Goal: Task Accomplishment & Management: Manage account settings

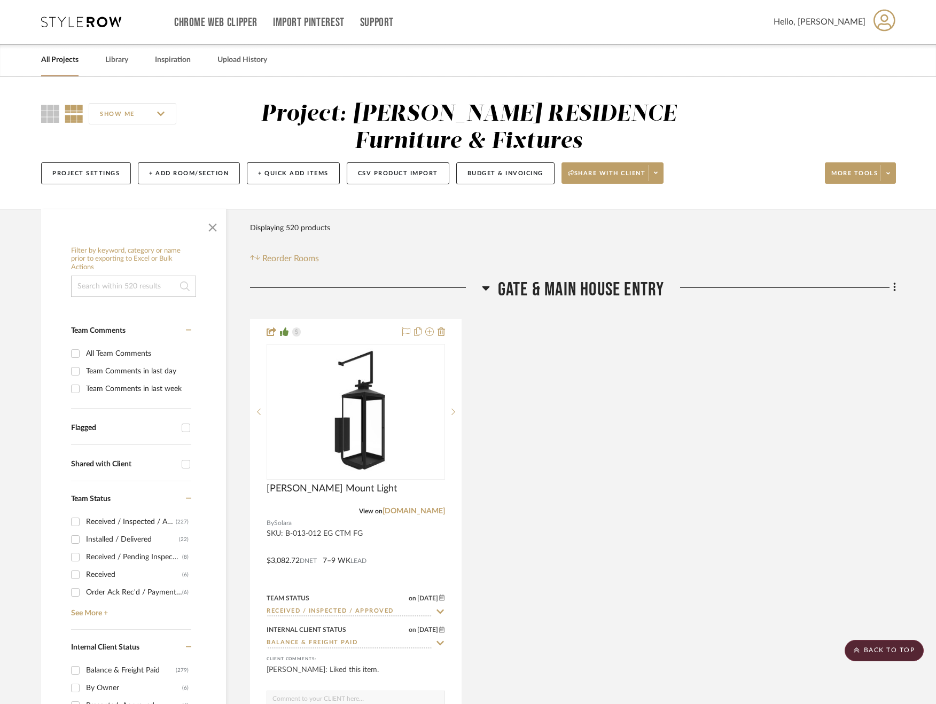
scroll to position [56602, 0]
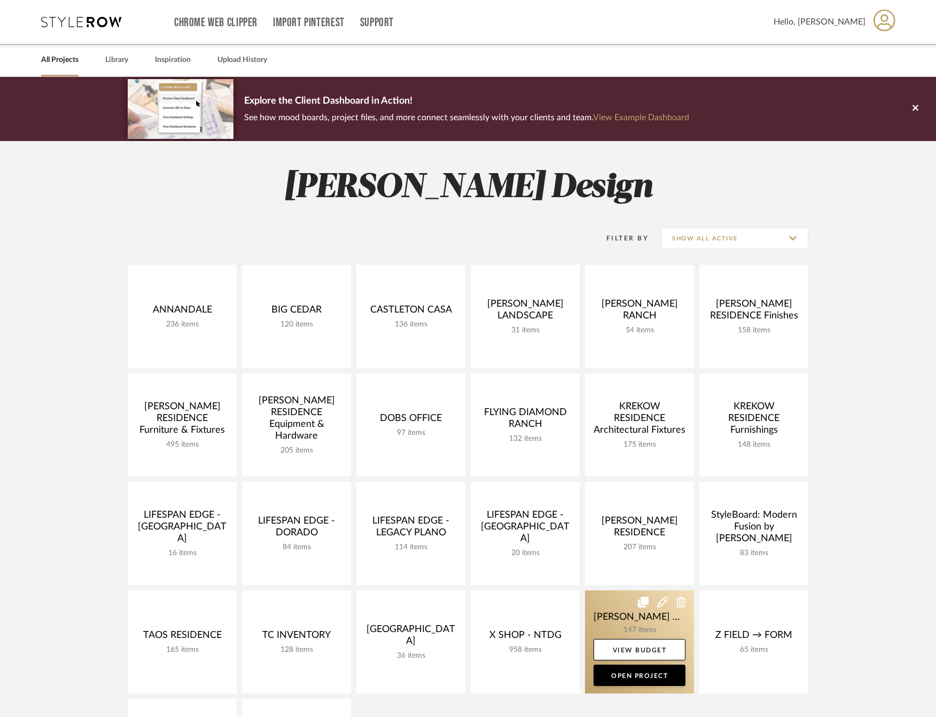
click at [614, 616] on link at bounding box center [639, 641] width 109 height 103
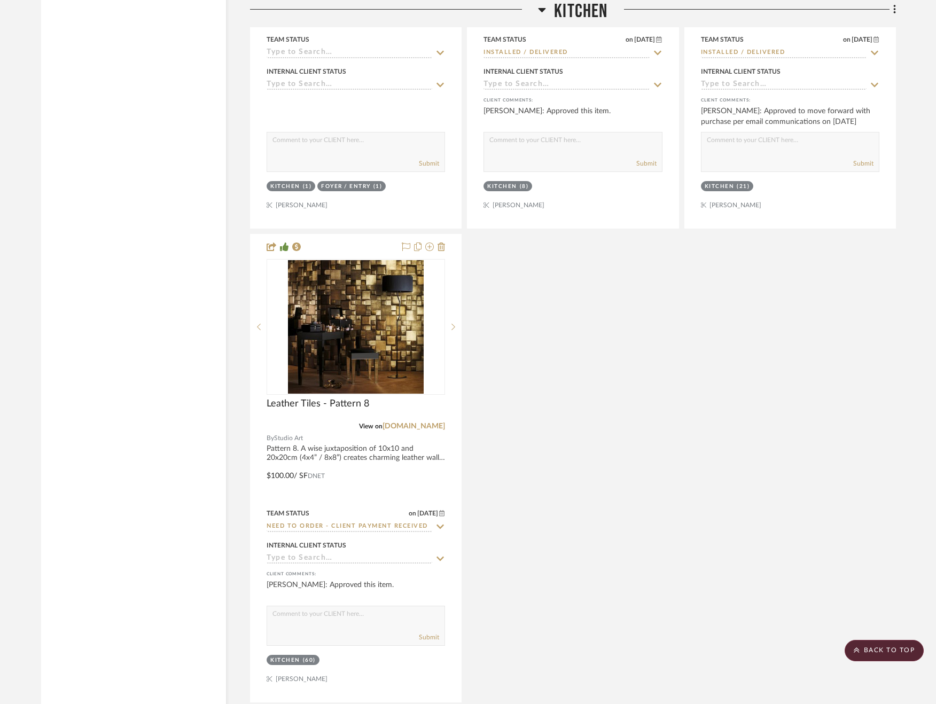
scroll to position [3059, 0]
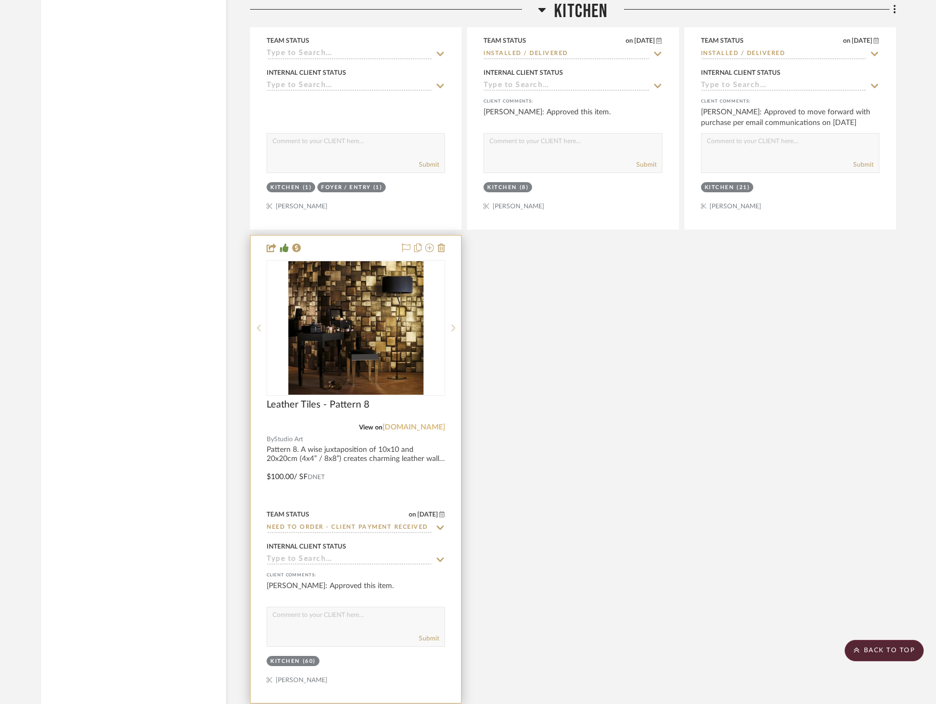
click at [420, 427] on link "studioart.it" at bounding box center [413, 426] width 62 height 7
click at [376, 335] on img "0" at bounding box center [356, 328] width 136 height 134
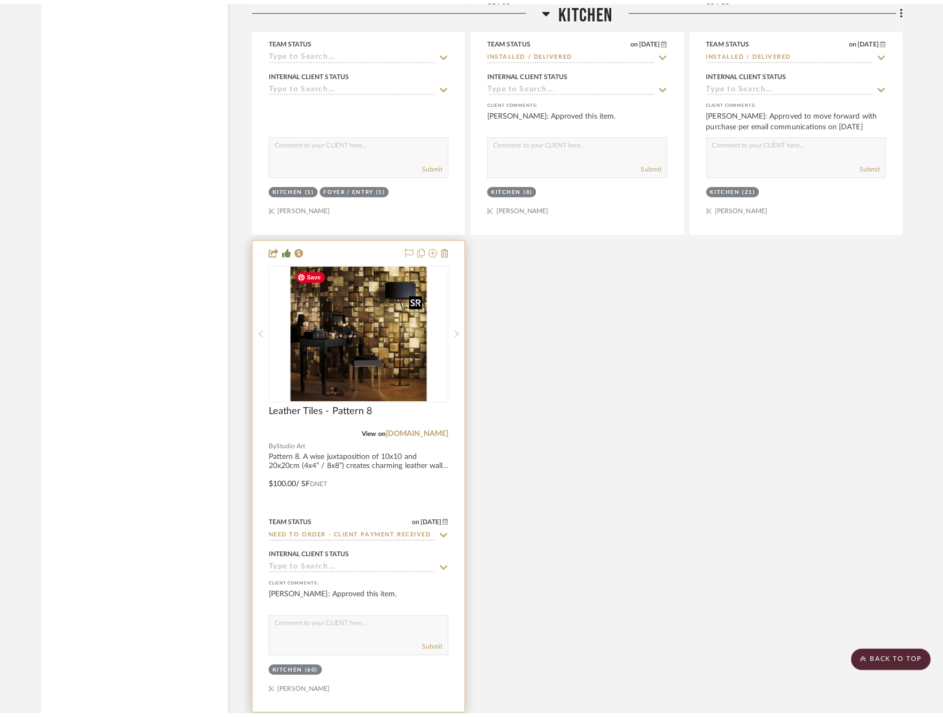
scroll to position [0, 0]
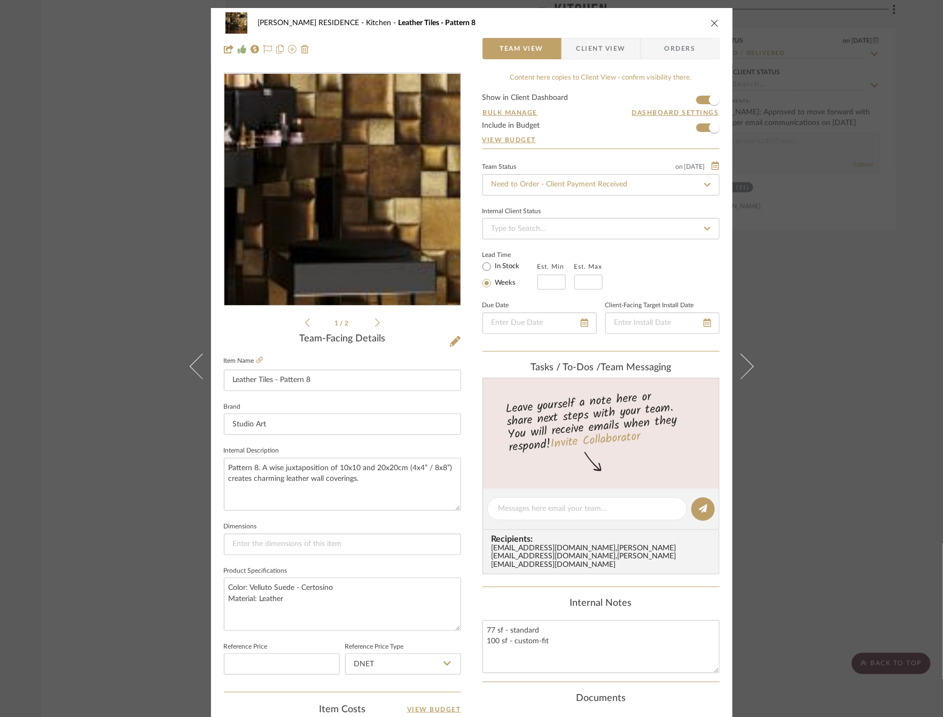
click at [348, 211] on img "0" at bounding box center [341, 190] width 235 height 232
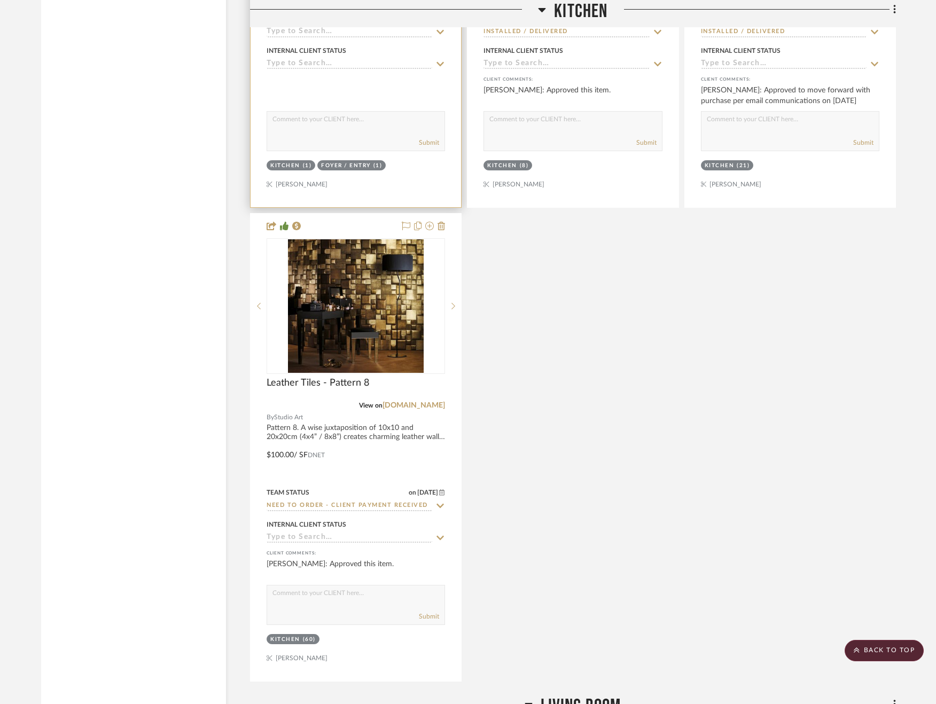
scroll to position [3083, 0]
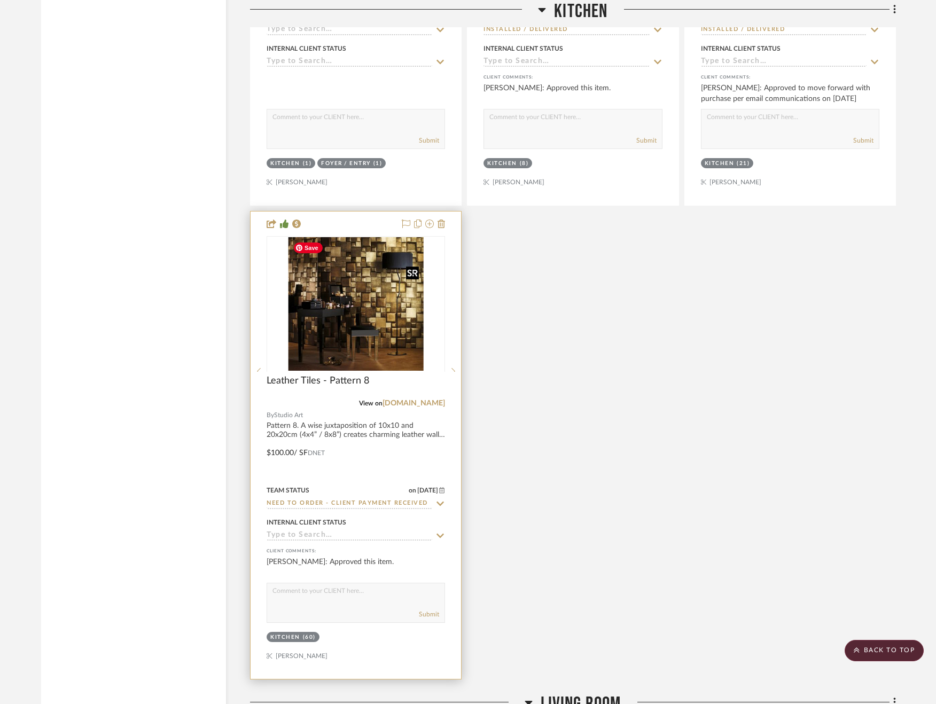
click at [374, 321] on img "0" at bounding box center [356, 304] width 136 height 134
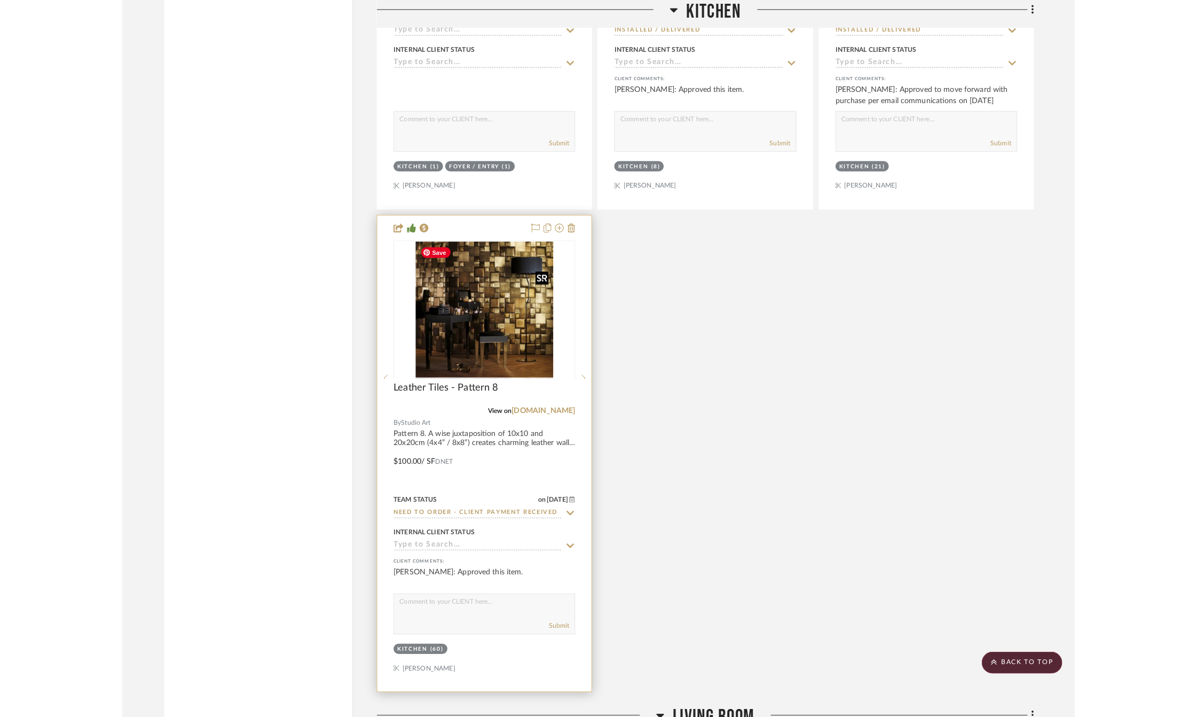
scroll to position [0, 0]
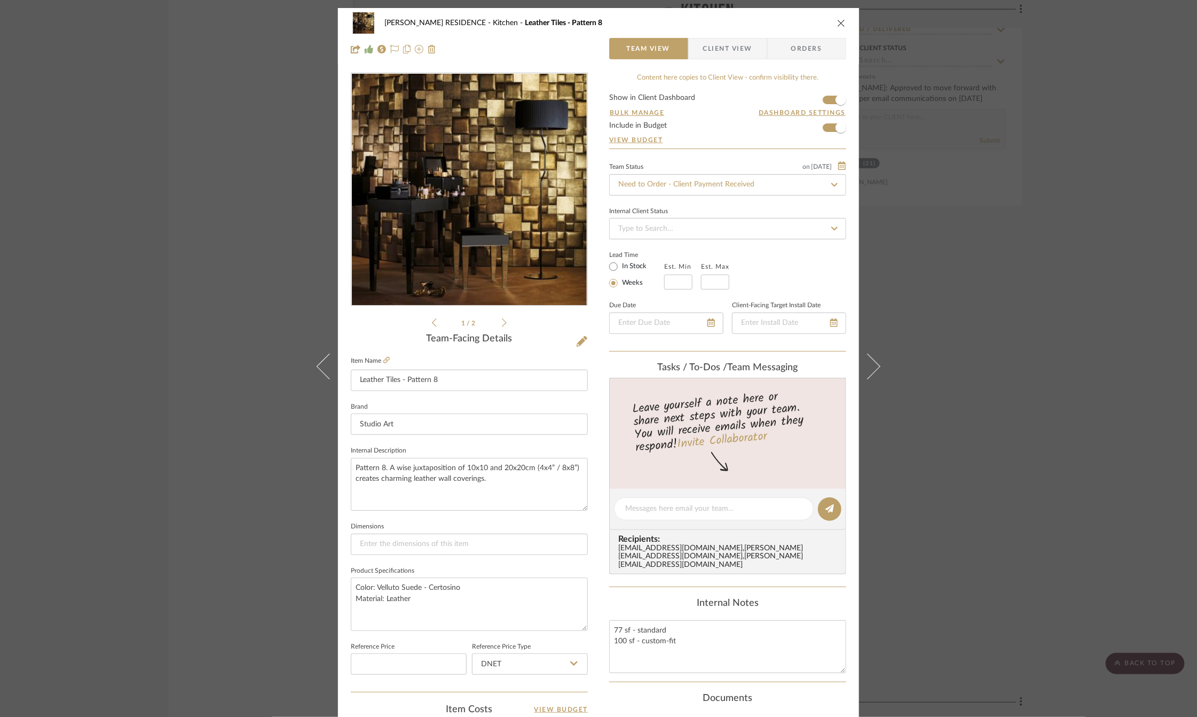
click at [942, 301] on div "YANOFSKY RESIDENCE Kitchen Leather Tiles - Pattern 8 Team View Client View Orde…" at bounding box center [598, 358] width 1197 height 717
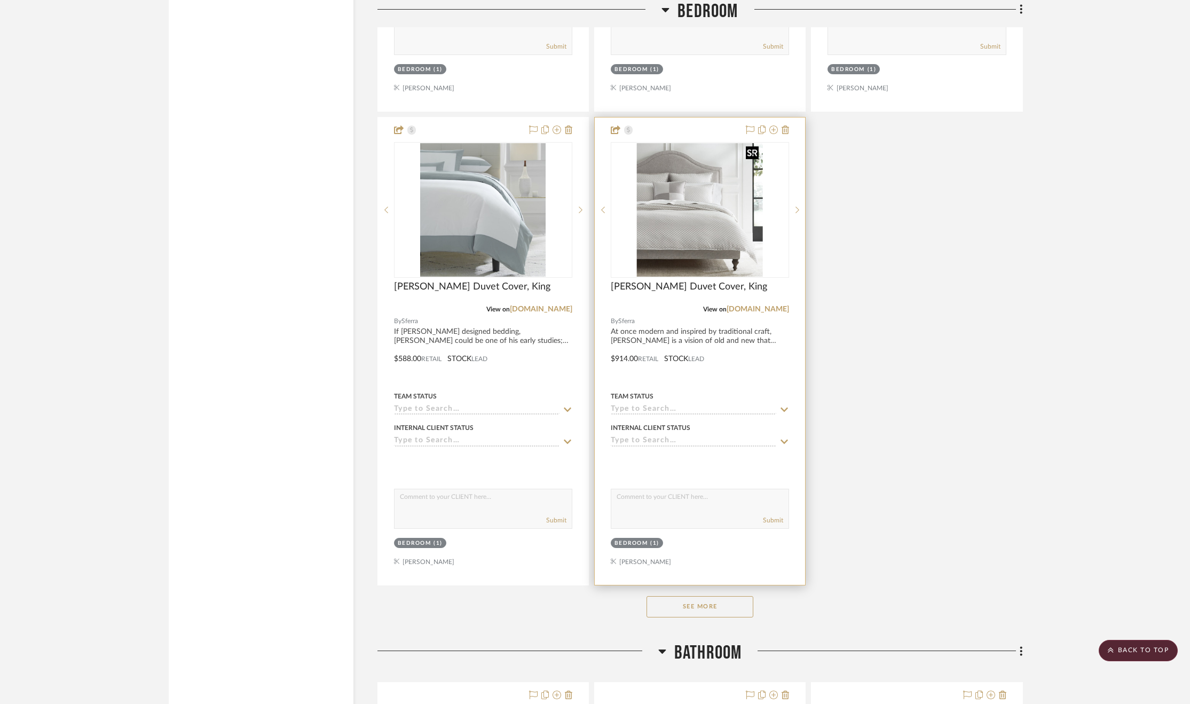
scroll to position [7684, 2]
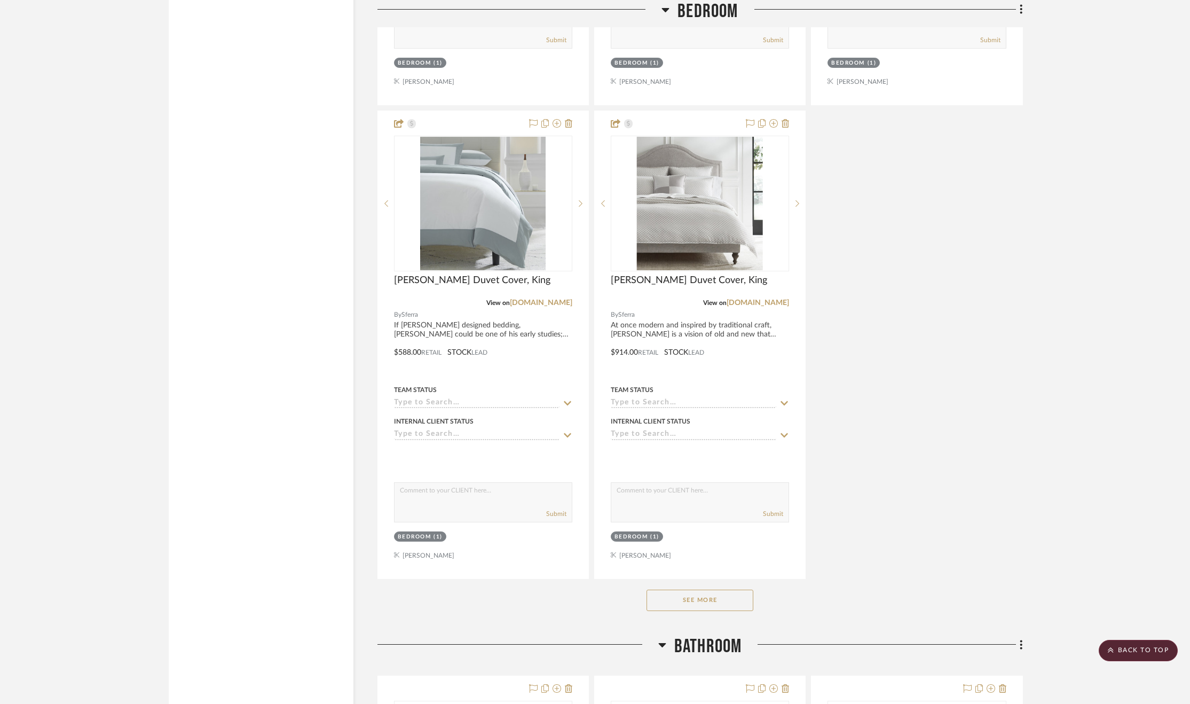
click at [693, 590] on button "See More" at bounding box center [700, 600] width 107 height 21
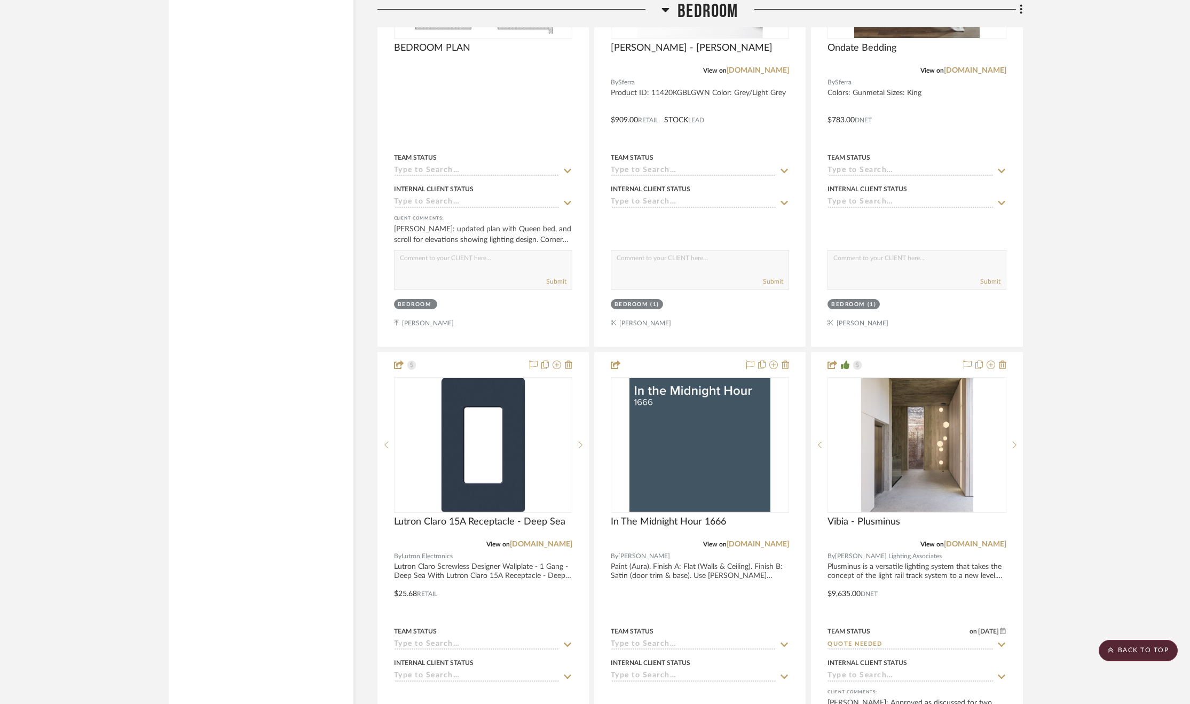
scroll to position [11064, 2]
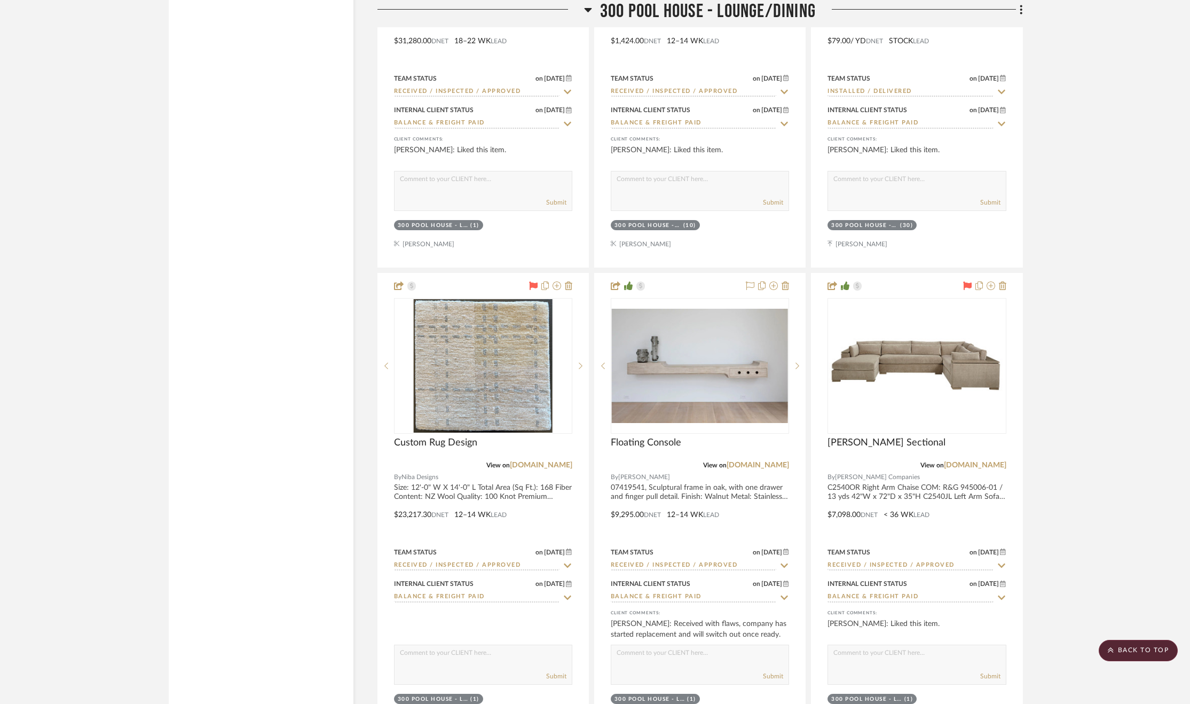
scroll to position [45639, 0]
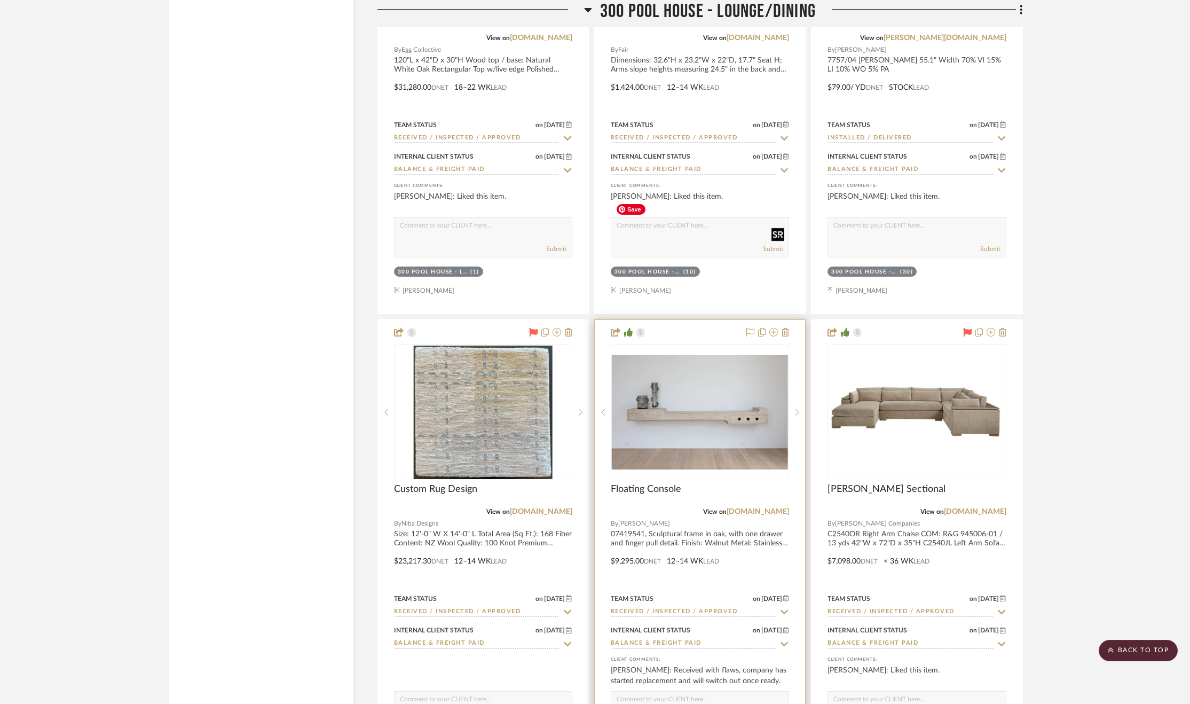
click at [707, 355] on img "0" at bounding box center [700, 412] width 176 height 114
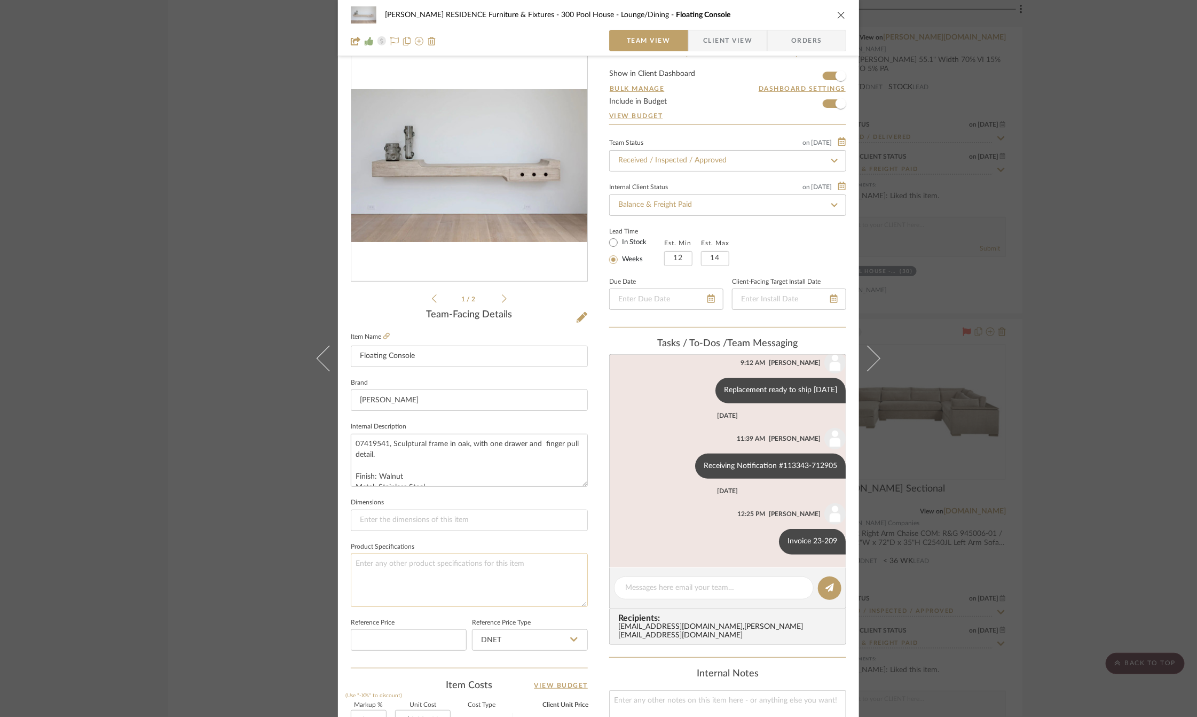
scroll to position [12, 0]
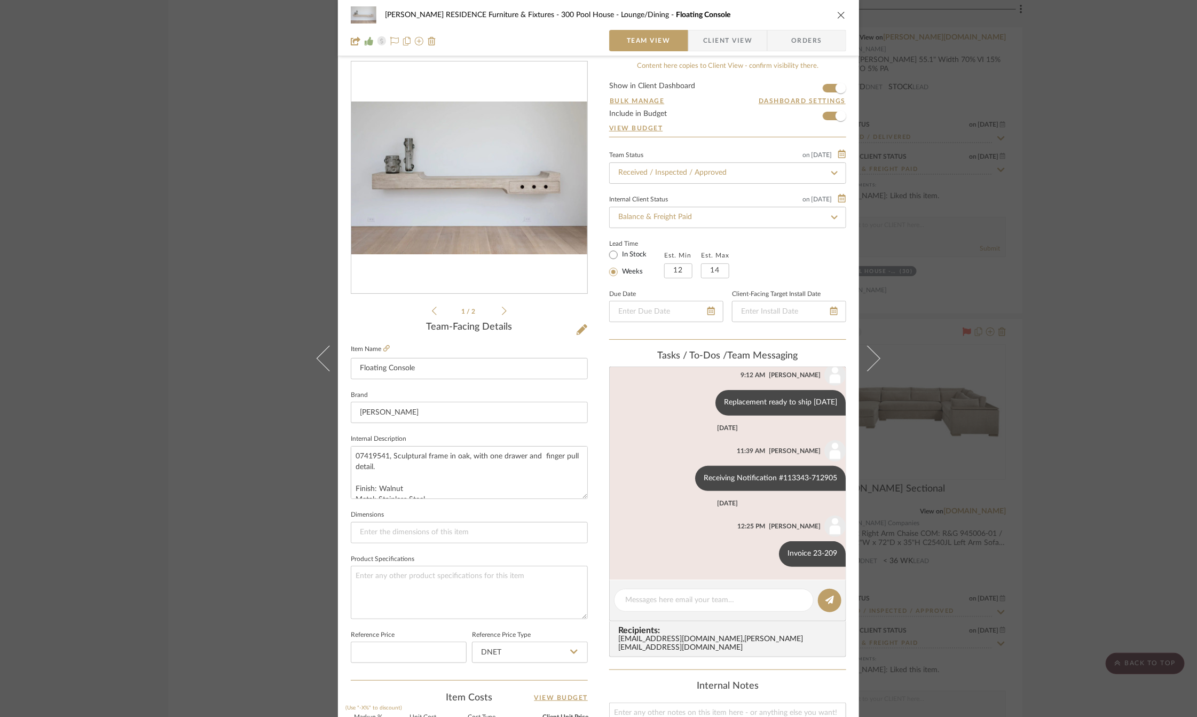
click at [481, 196] on img "0" at bounding box center [469, 177] width 236 height 153
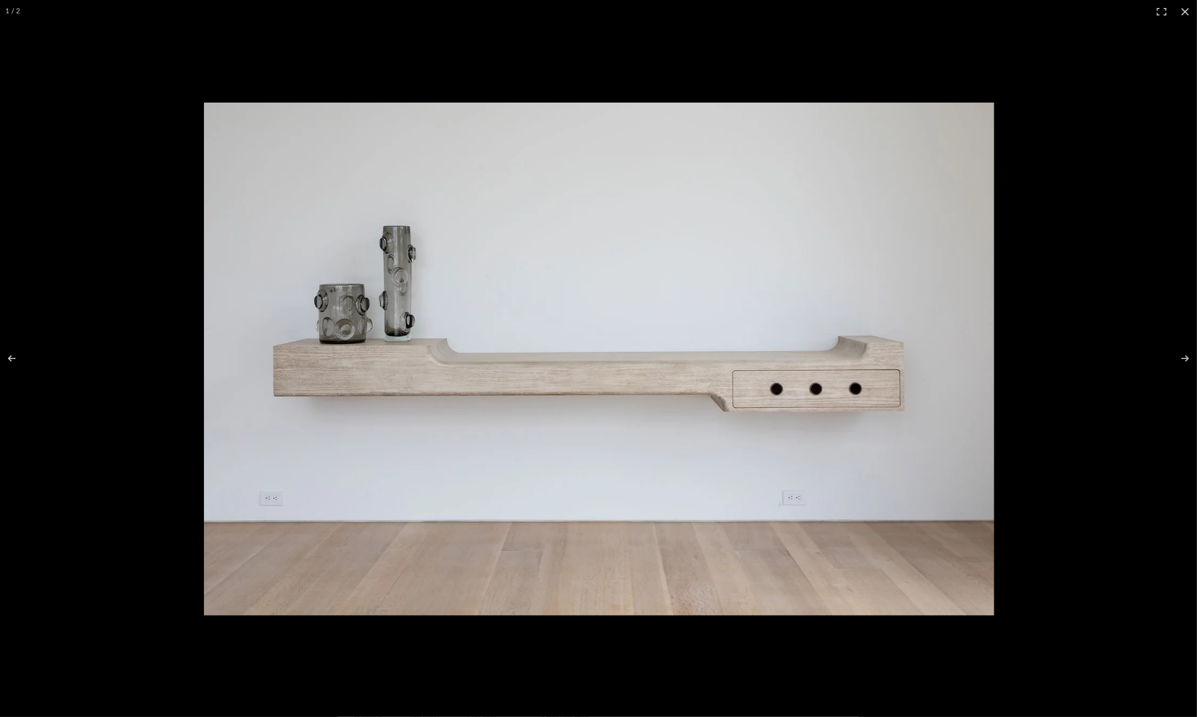
click at [935, 219] on img at bounding box center [599, 359] width 790 height 513
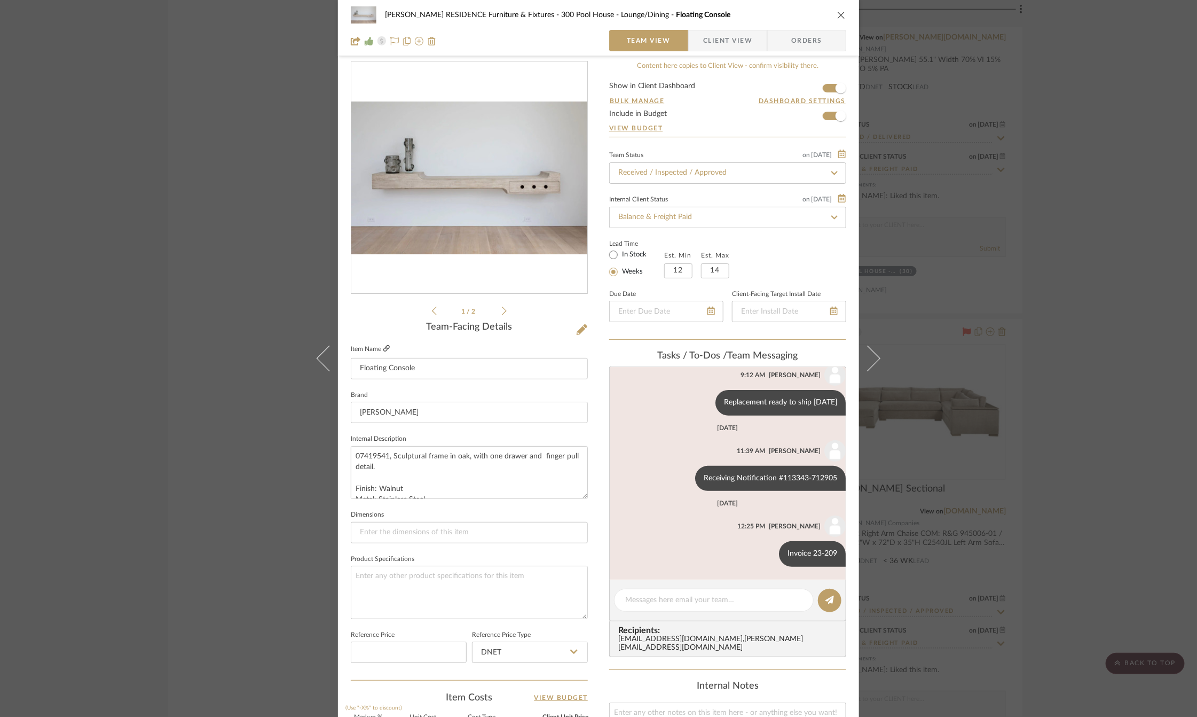
click at [384, 345] on icon at bounding box center [386, 348] width 6 height 6
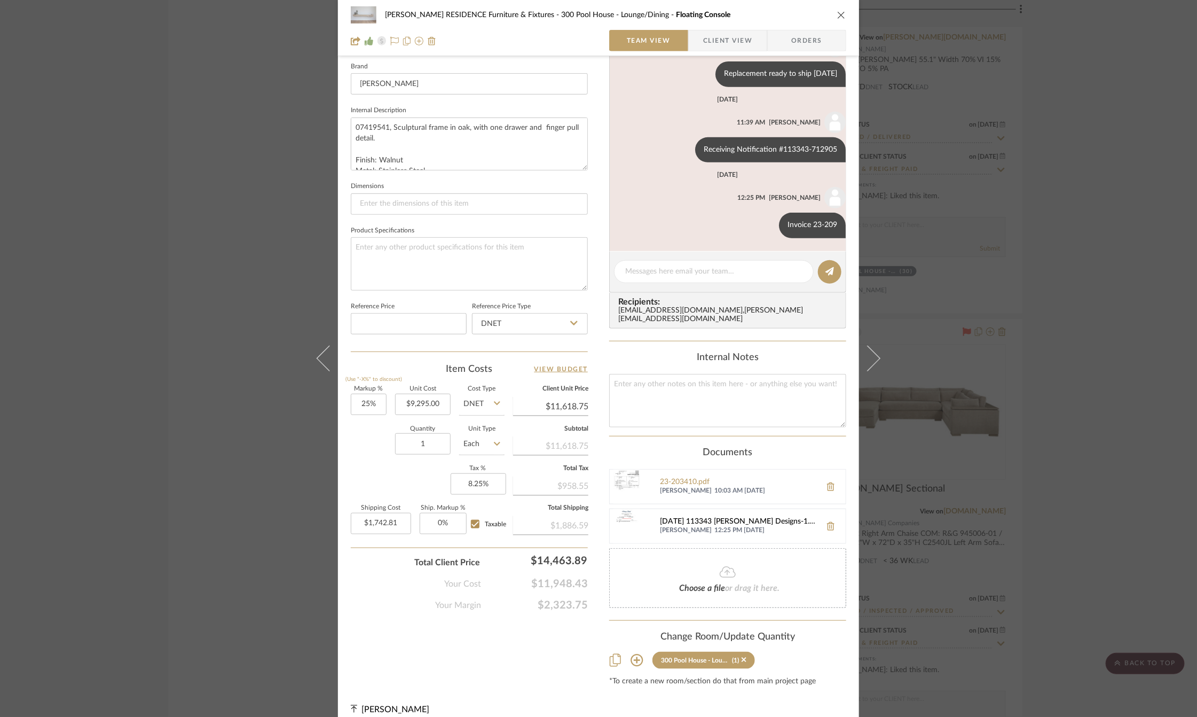
click at [708, 517] on div "2024-06-19 113343 Mauldin Designs-1.pdf" at bounding box center [738, 521] width 156 height 9
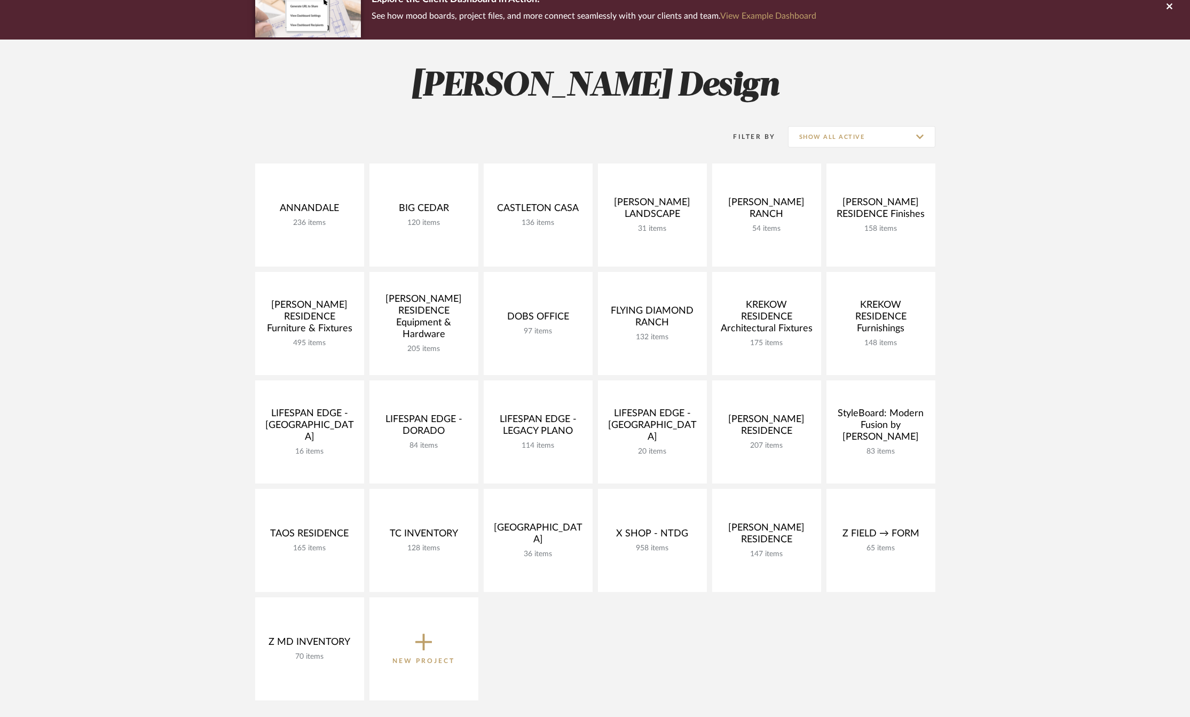
scroll to position [104, 0]
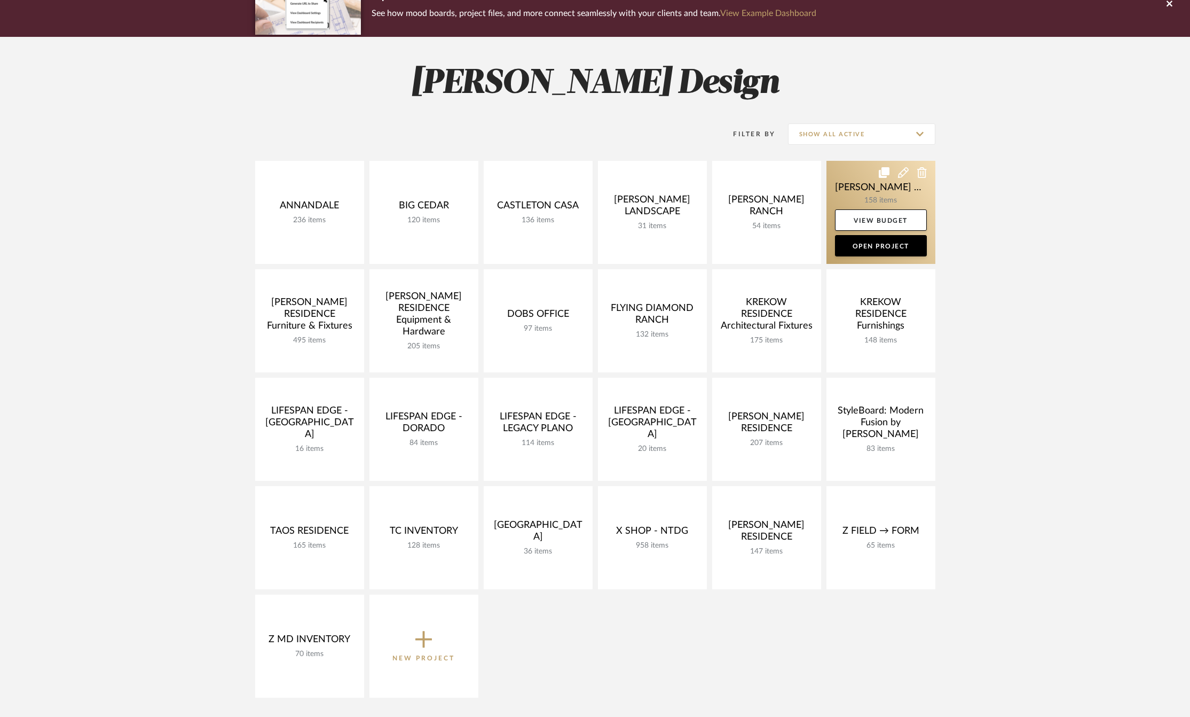
click at [858, 176] on link at bounding box center [881, 212] width 109 height 103
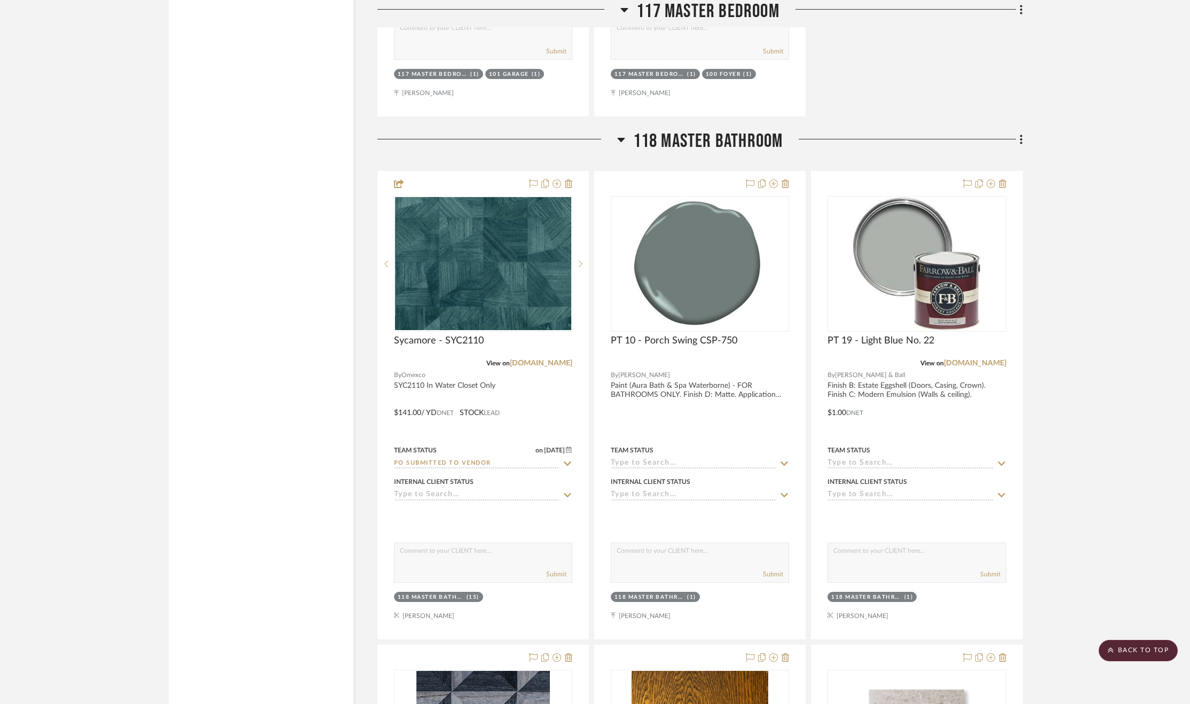
scroll to position [15750, 0]
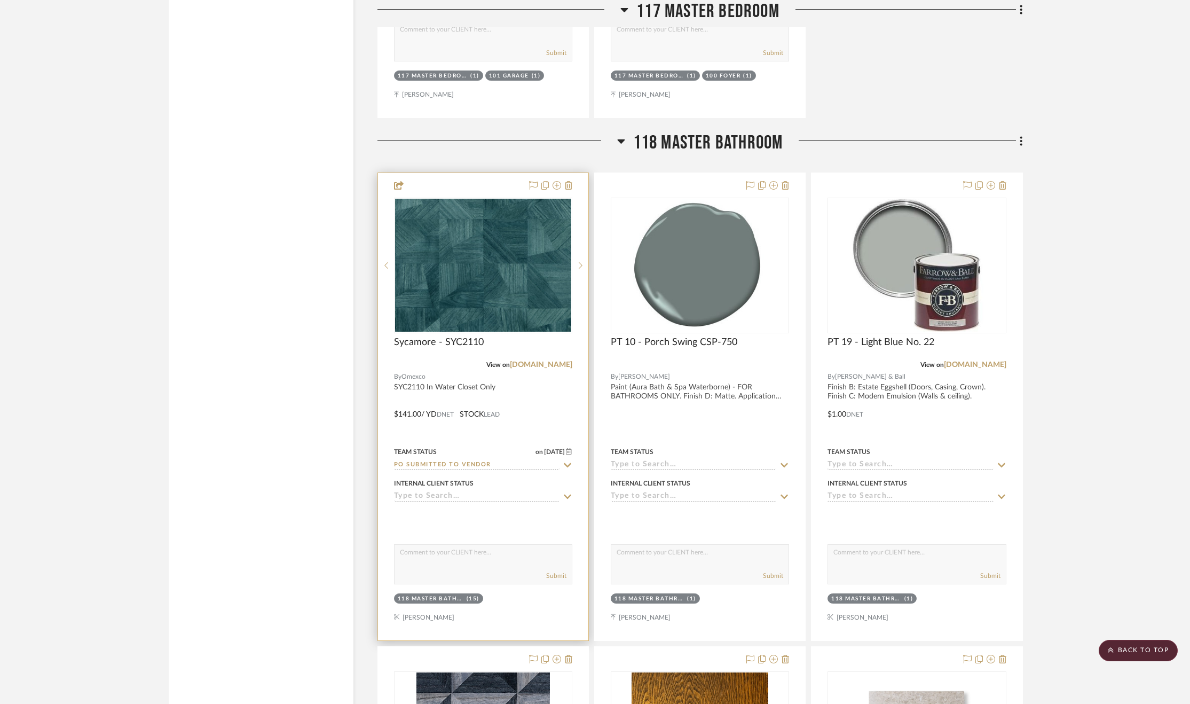
click at [567, 463] on icon at bounding box center [567, 465] width 7 height 4
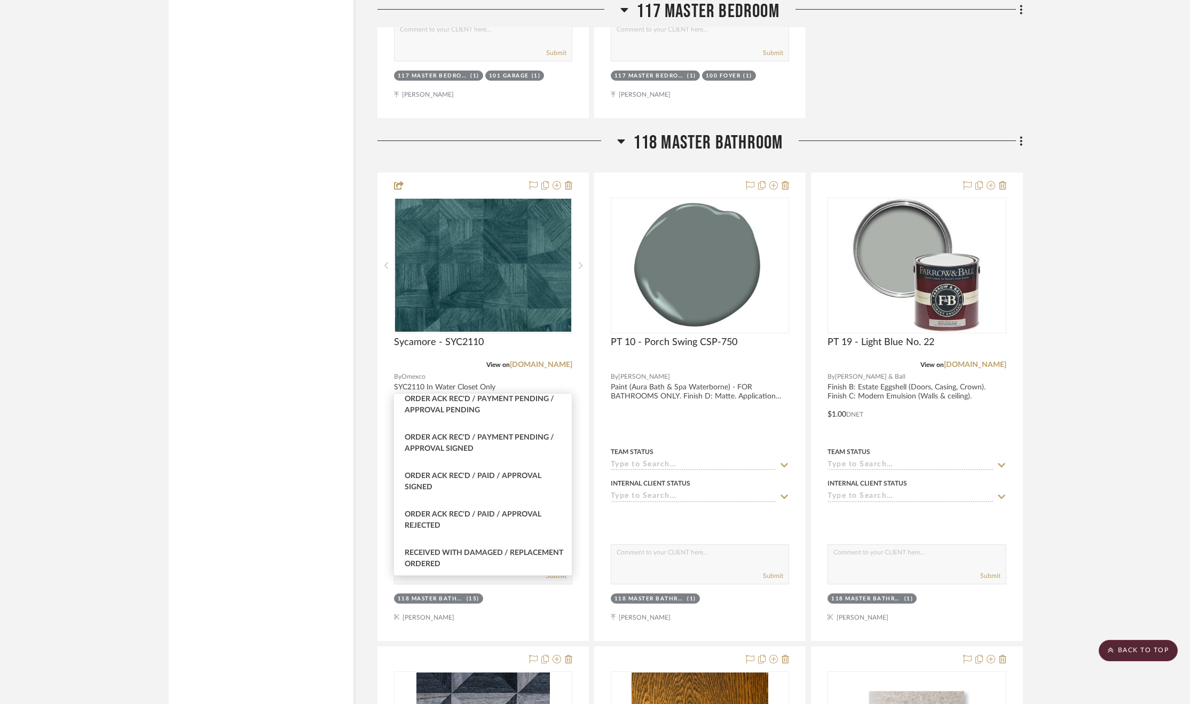
scroll to position [465, 0]
type input "order"
click at [499, 449] on div "Order Ack Rec'd / Payment Pending / Approval Signed" at bounding box center [483, 441] width 178 height 38
type input "[DATE]"
type input "Order Ack Rec'd / Payment Pending / Approval Signed"
